Goal: Task Accomplishment & Management: Manage account settings

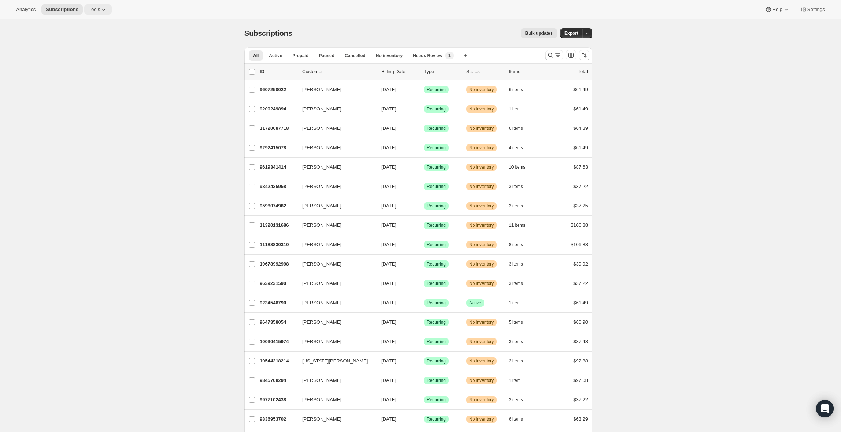
click at [101, 13] on button "Tools" at bounding box center [97, 9] width 27 height 10
click at [89, 46] on span "Bundles" at bounding box center [102, 49] width 65 height 7
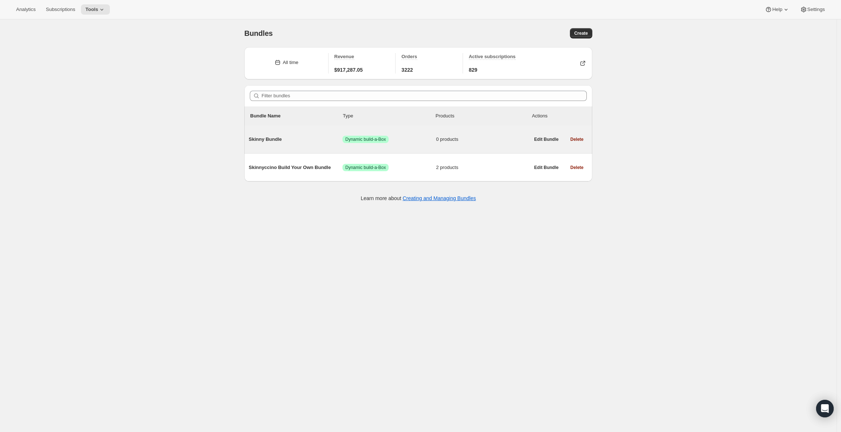
click at [294, 141] on span "Skinny Bundle" at bounding box center [296, 139] width 94 height 7
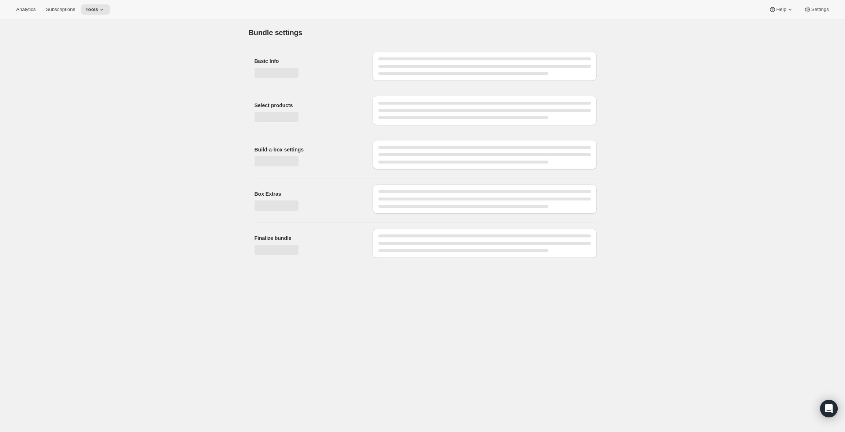
type input "Skinny Bundle"
checkbox input "true"
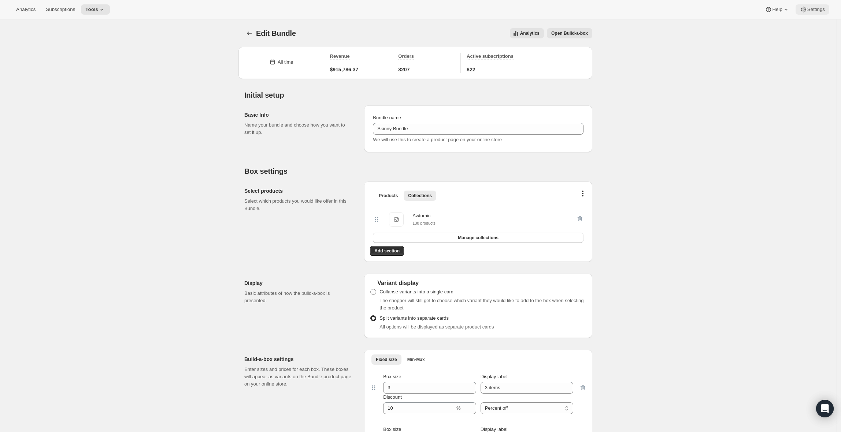
click at [818, 10] on span "Settings" at bounding box center [816, 10] width 18 height 6
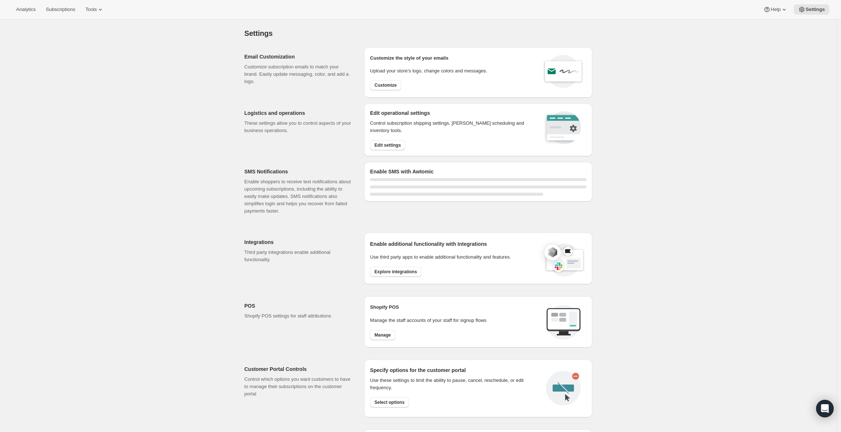
select select "22:00"
select select "09:00"
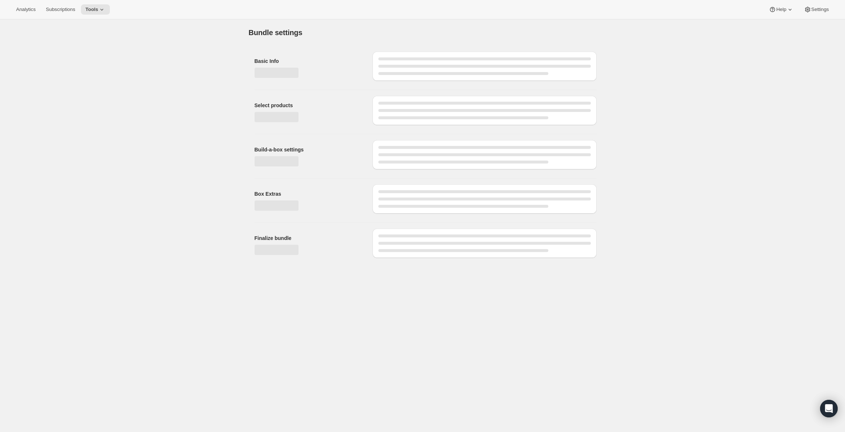
type input "Skinny Bundle"
checkbox input "true"
